Goal: Transaction & Acquisition: Subscribe to service/newsletter

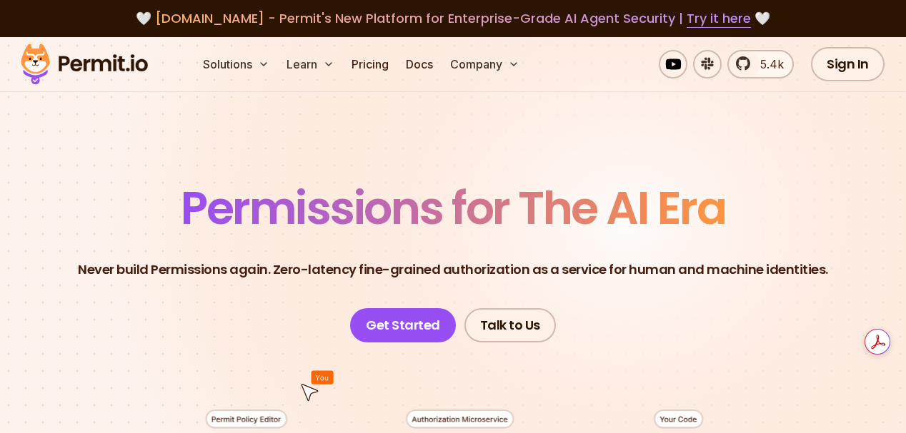
click at [412, 204] on span "Permissions for The AI Era" at bounding box center [453, 208] width 544 height 64
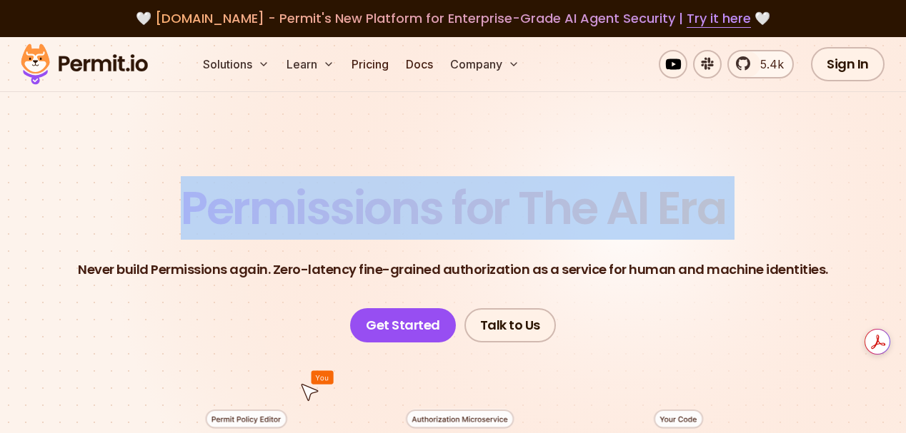
click at [412, 204] on span "Permissions for The AI Era" at bounding box center [453, 208] width 544 height 64
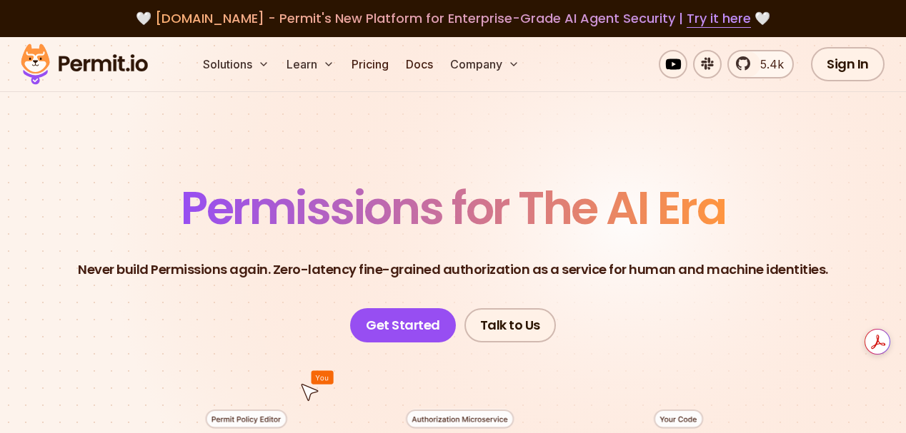
click at [471, 271] on p "Never build Permissions again. Zero-latency fine-grained authorization as a ser…" at bounding box center [453, 270] width 750 height 20
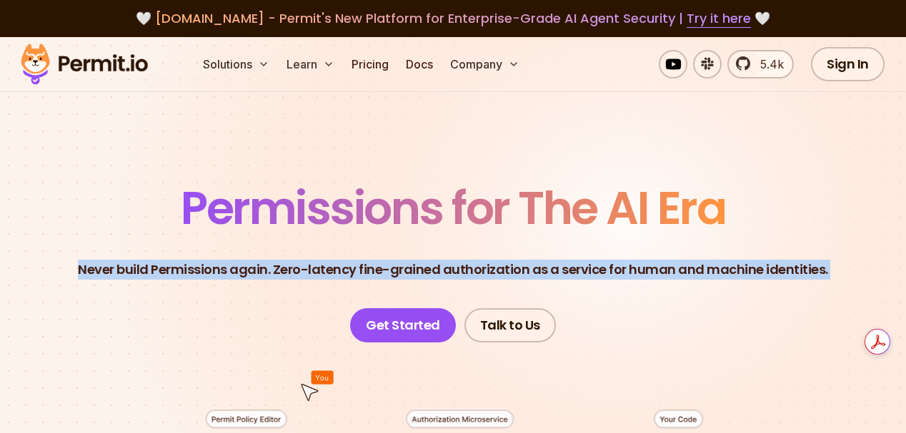
click at [471, 271] on p "Never build Permissions again. Zero-latency fine-grained authorization as a ser…" at bounding box center [453, 270] width 750 height 20
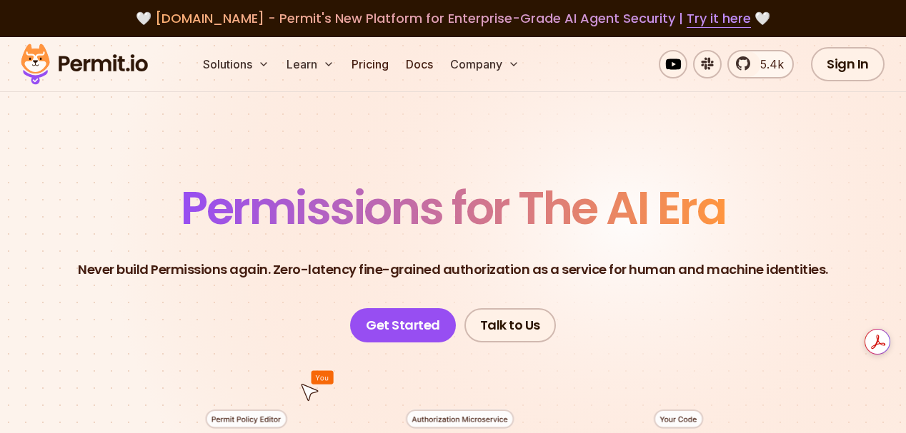
click at [421, 218] on span "Permissions for The AI Era" at bounding box center [453, 208] width 544 height 64
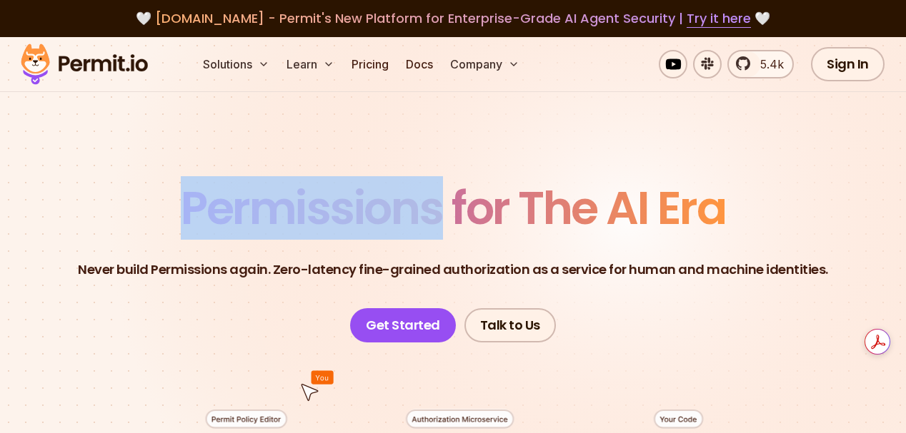
click at [421, 218] on span "Permissions for The AI Era" at bounding box center [453, 208] width 544 height 64
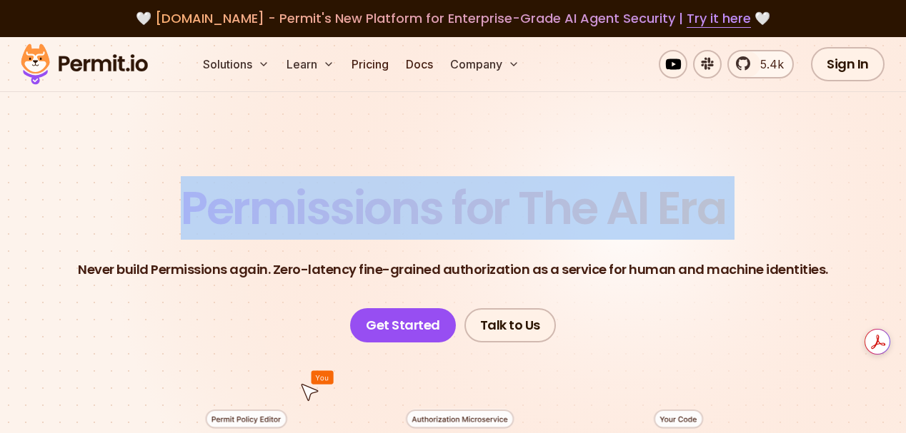
click at [421, 218] on span "Permissions for The AI Era" at bounding box center [453, 208] width 544 height 64
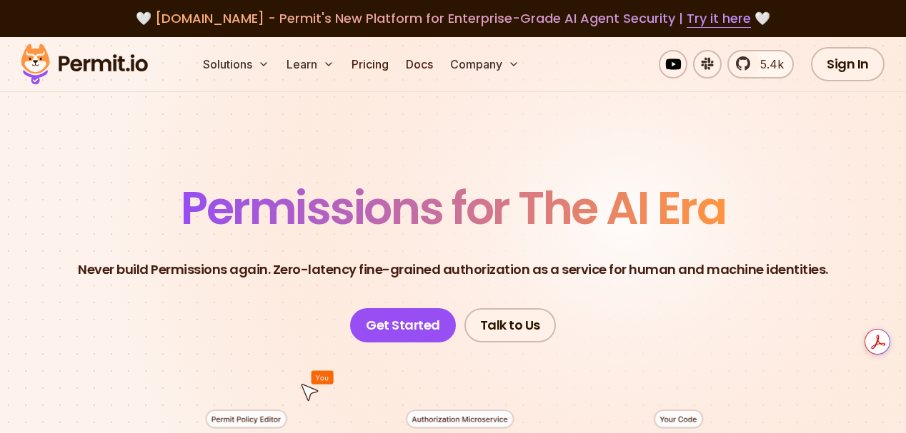
click at [435, 271] on p "Never build Permissions again. Zero-latency fine-grained authorization as a ser…" at bounding box center [453, 270] width 750 height 20
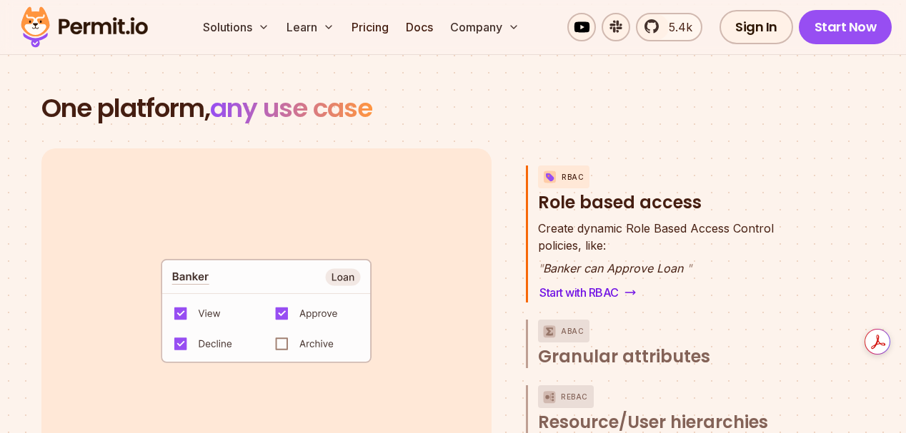
scroll to position [1994, 0]
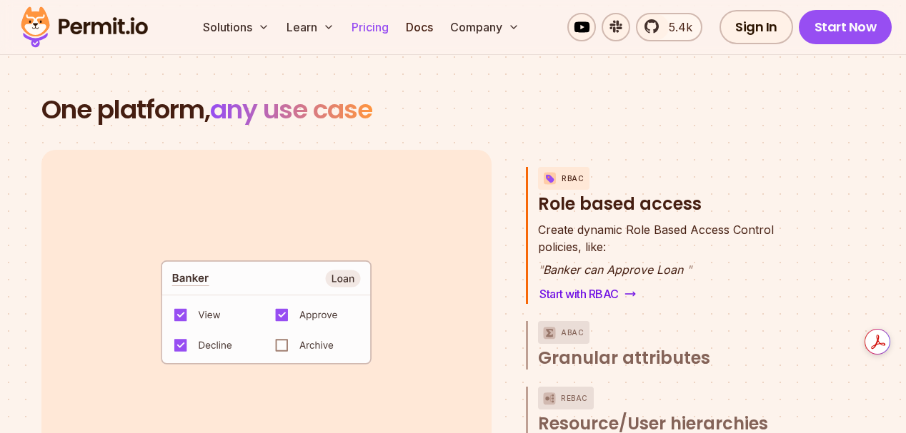
click at [357, 29] on link "Pricing" at bounding box center [370, 27] width 49 height 29
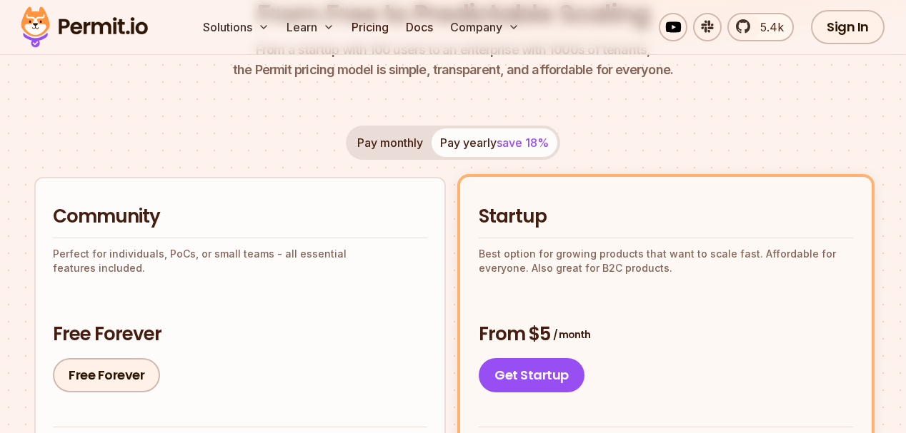
scroll to position [206, 0]
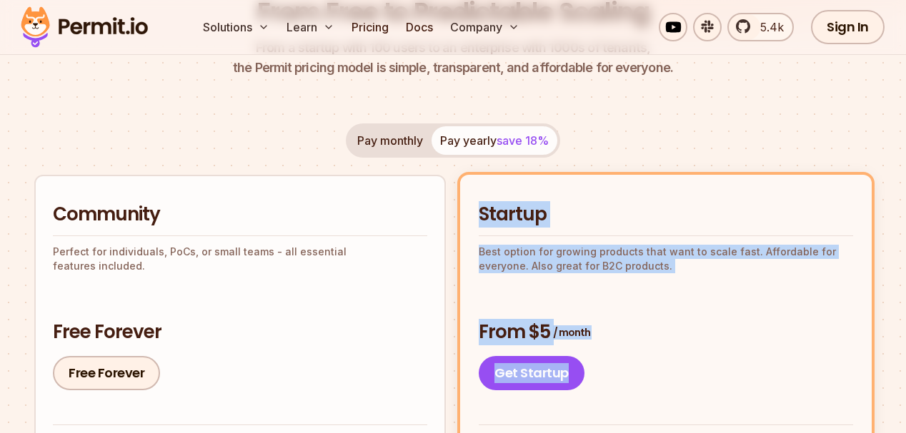
drag, startPoint x: 547, startPoint y: 239, endPoint x: 650, endPoint y: 381, distance: 174.8
click at [650, 381] on div "Startup Best option for growing products that want to scale fast. Affordable fo…" at bounding box center [665, 296] width 374 height 189
click at [661, 388] on div "Get Startup" at bounding box center [665, 373] width 374 height 34
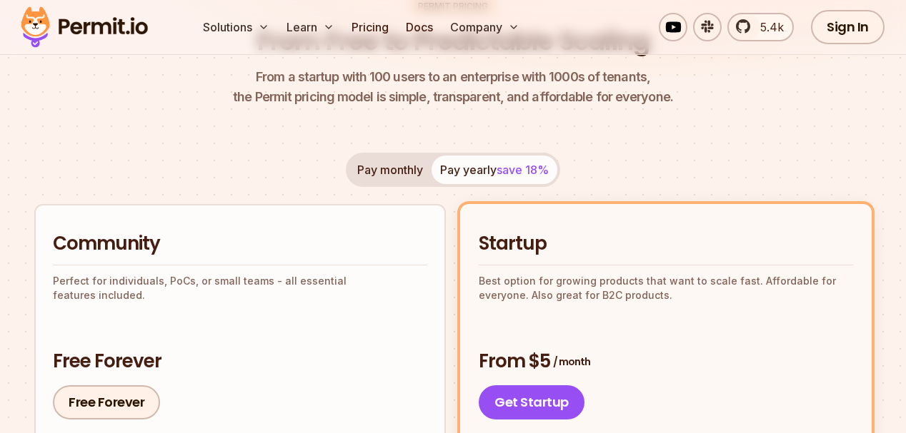
scroll to position [0, 0]
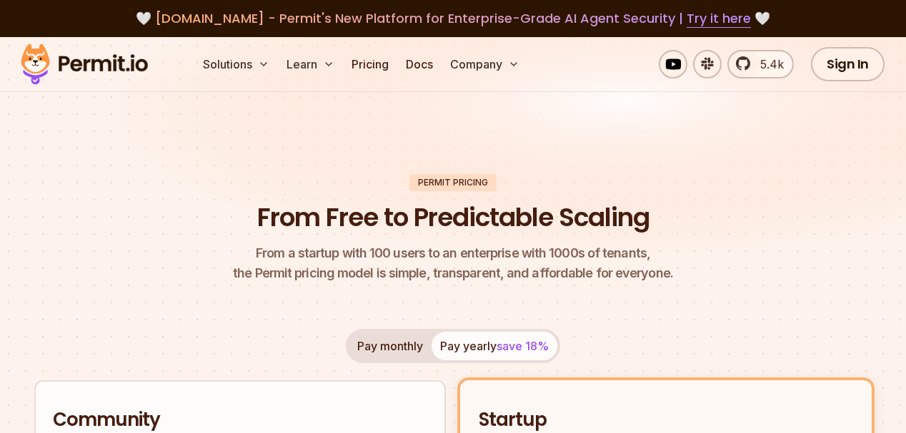
click at [345, 22] on span "[DOMAIN_NAME] - Permit's New Platform for Enterprise-Grade AI Agent Security | …" at bounding box center [453, 18] width 596 height 18
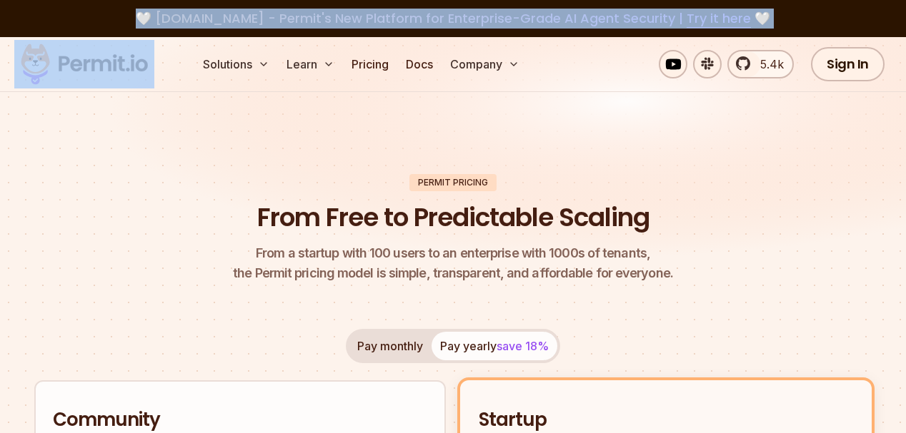
click at [345, 22] on span "[DOMAIN_NAME] - Permit's New Platform for Enterprise-Grade AI Agent Security | …" at bounding box center [453, 18] width 596 height 18
click at [401, 169] on img at bounding box center [453, 157] width 906 height 241
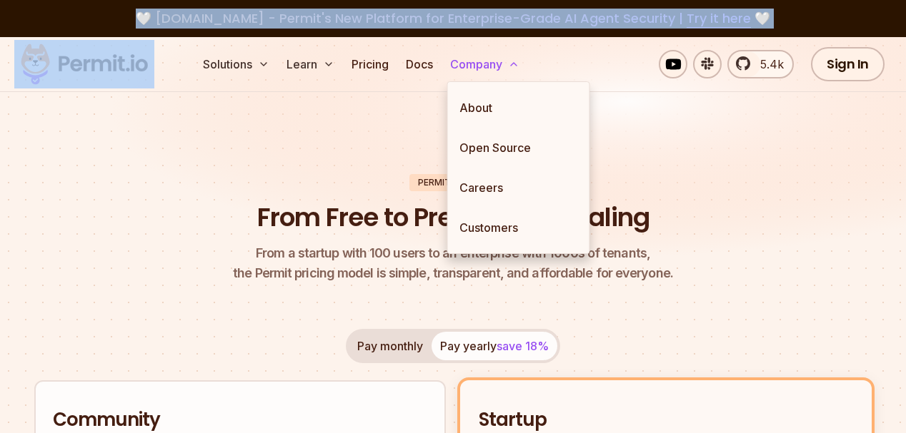
click at [493, 61] on button "Company" at bounding box center [484, 64] width 81 height 29
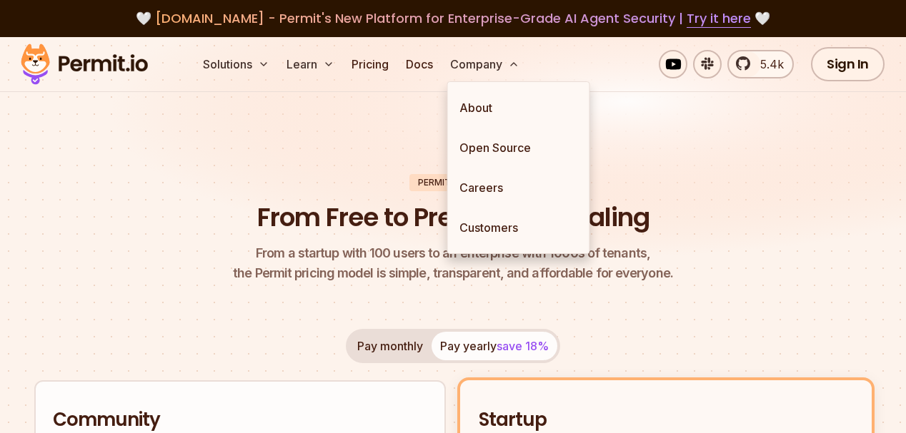
click at [650, 274] on p "From a startup with 100 users to an enterprise with 1000s of tenants, the Permi…" at bounding box center [453, 264] width 440 height 40
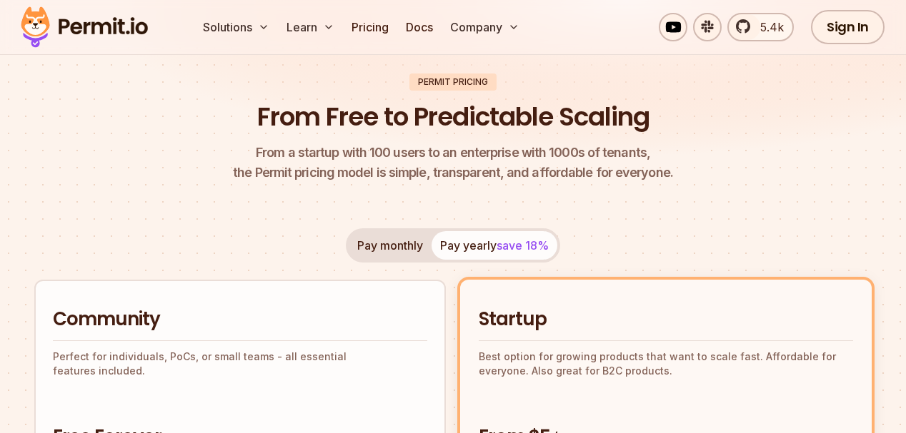
scroll to position [407, 0]
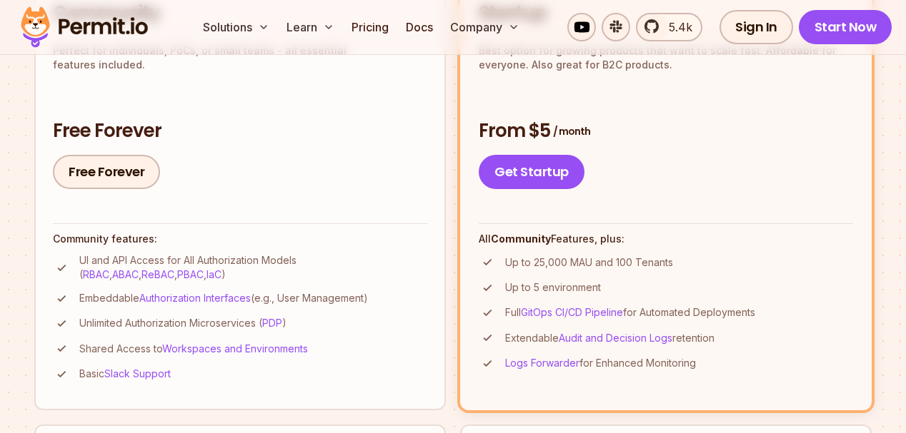
drag, startPoint x: 725, startPoint y: 383, endPoint x: 446, endPoint y: 230, distance: 318.0
click at [439, 231] on ul "Community Perfect for individuals, PoCs, or small teams - all essential feature…" at bounding box center [452, 437] width 837 height 927
click at [534, 239] on strong "Community" at bounding box center [521, 239] width 60 height 12
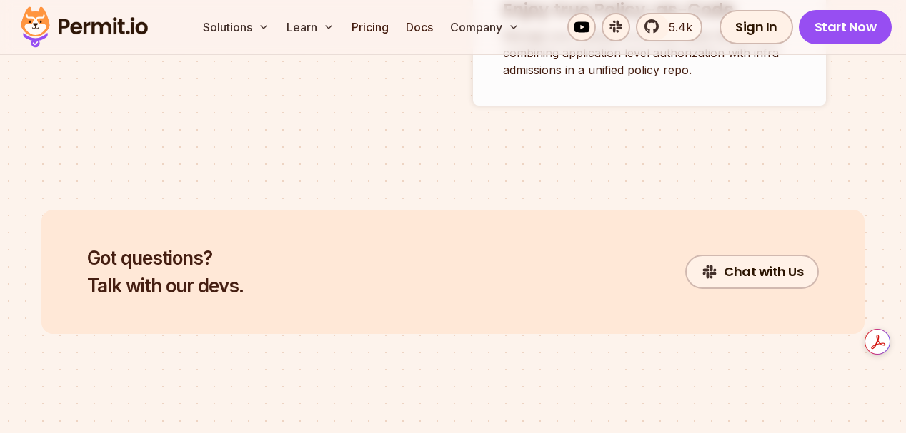
scroll to position [5803, 0]
